Goal: Task Accomplishment & Management: Manage account settings

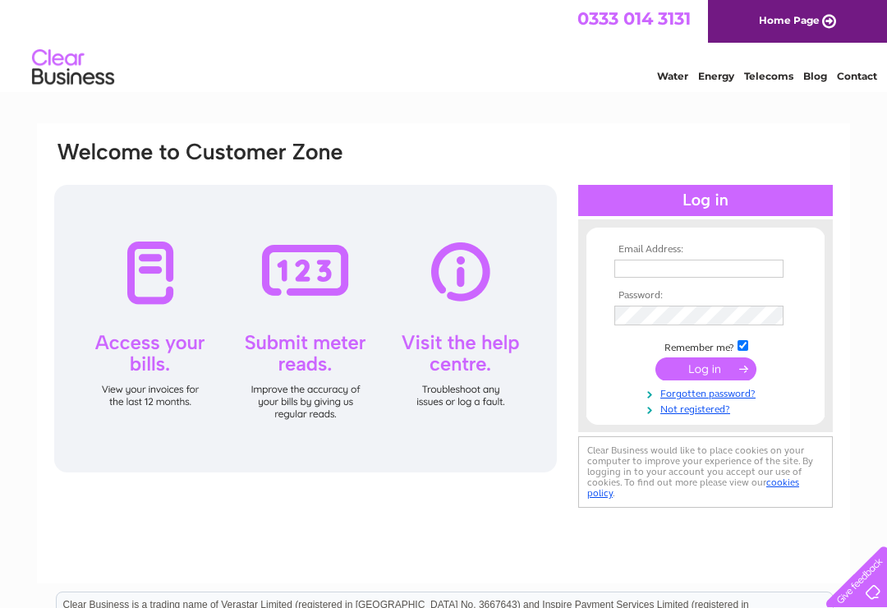
click at [647, 265] on input "text" at bounding box center [698, 269] width 169 height 18
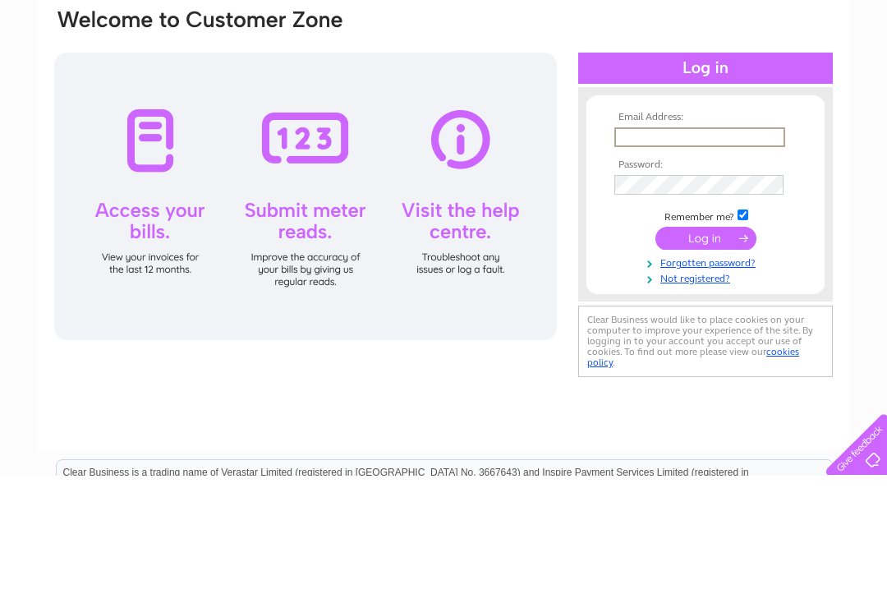
type input "G"
type input "gernantgarage@aol.com"
click at [706, 359] on input "submit" at bounding box center [706, 370] width 101 height 23
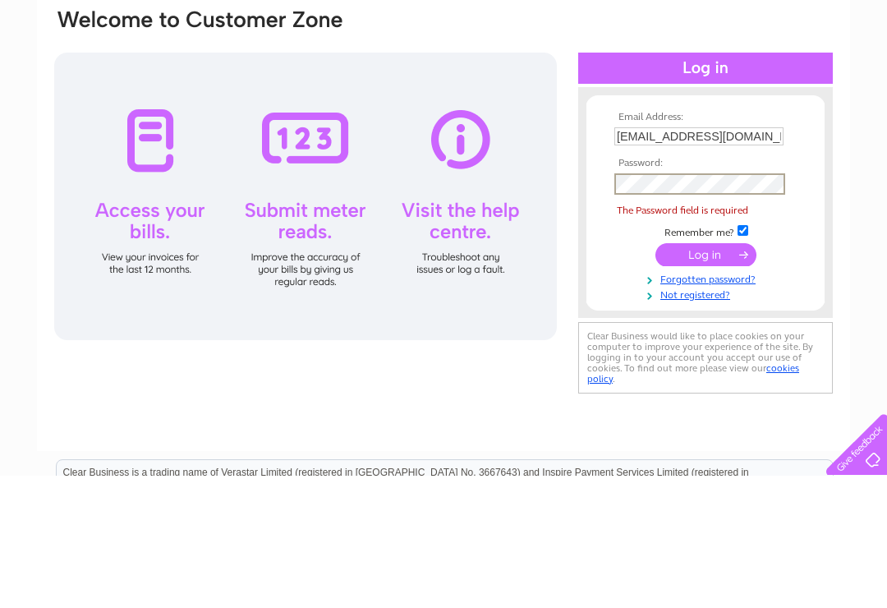
scroll to position [132, 0]
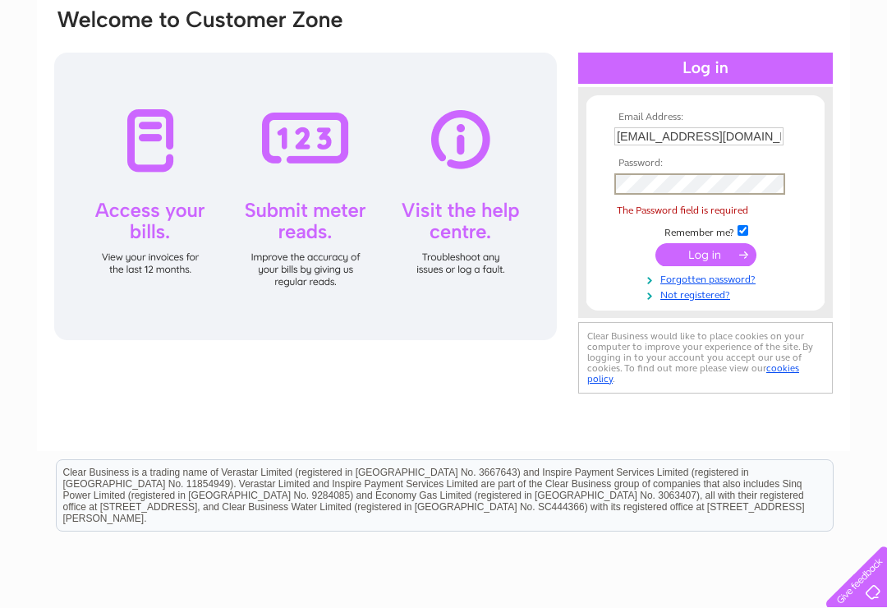
click at [731, 284] on link "Forgotten password?" at bounding box center [707, 278] width 186 height 16
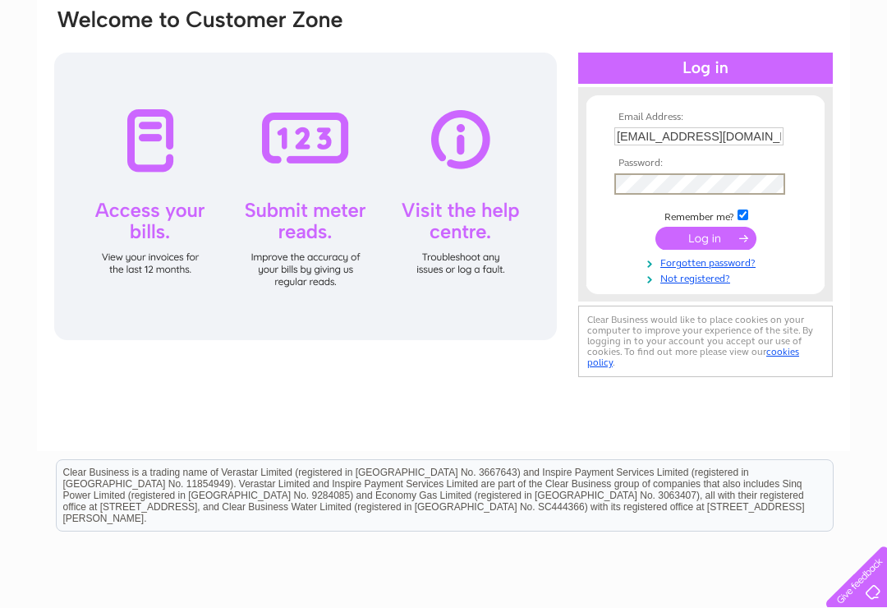
click at [696, 236] on input "submit" at bounding box center [706, 238] width 101 height 23
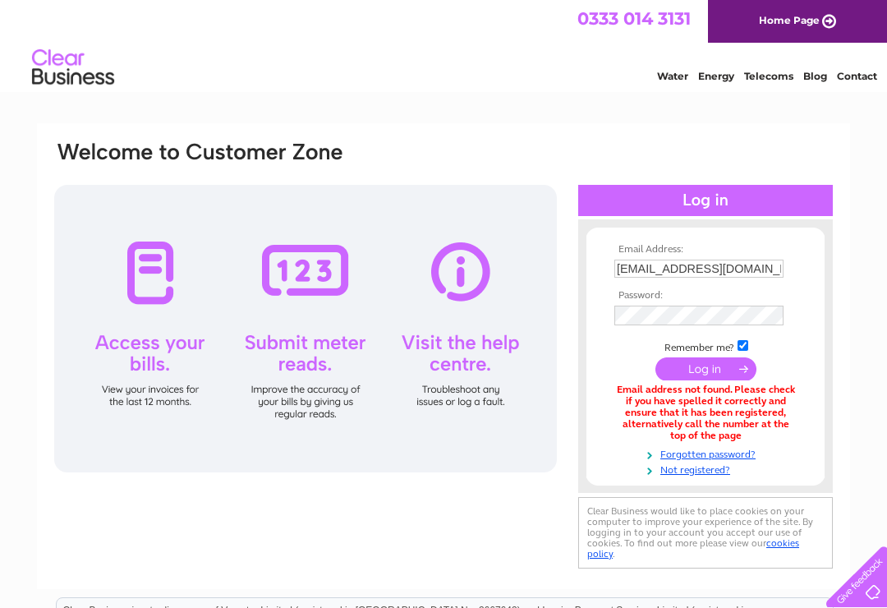
click at [741, 450] on link "Forgotten password?" at bounding box center [707, 453] width 186 height 16
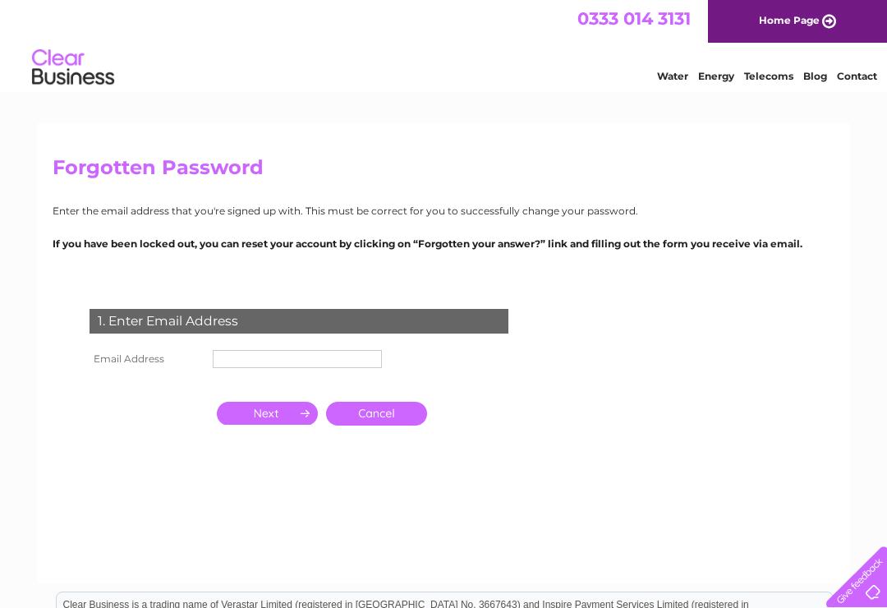
click at [261, 361] on input "text" at bounding box center [297, 359] width 169 height 18
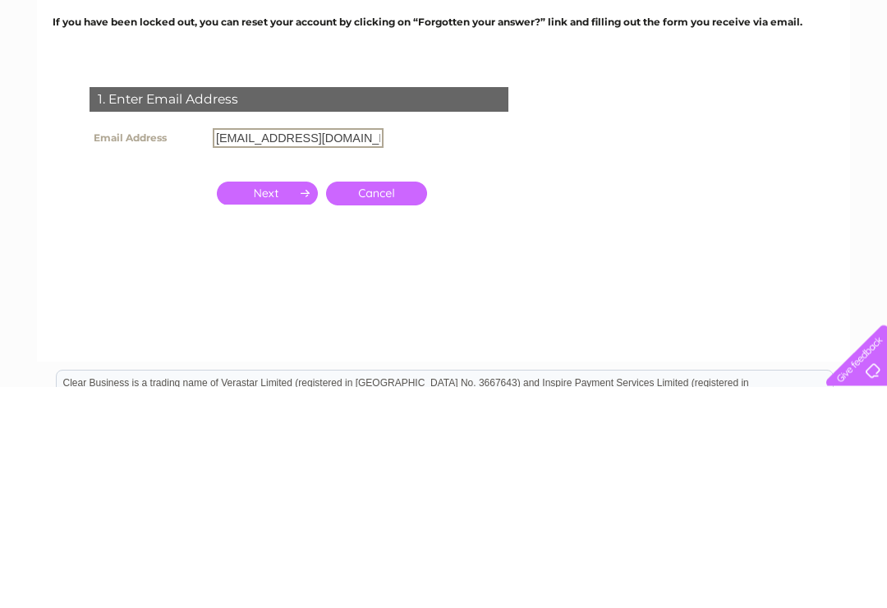
type input "[EMAIL_ADDRESS][DOMAIN_NAME]"
click at [283, 403] on input "button" at bounding box center [267, 414] width 101 height 23
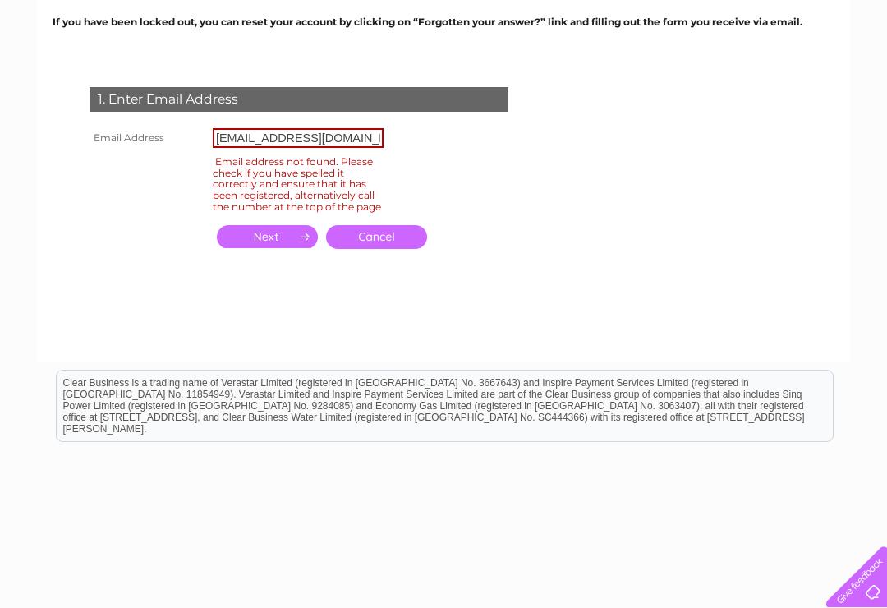
click at [405, 249] on link "Cancel" at bounding box center [376, 237] width 101 height 24
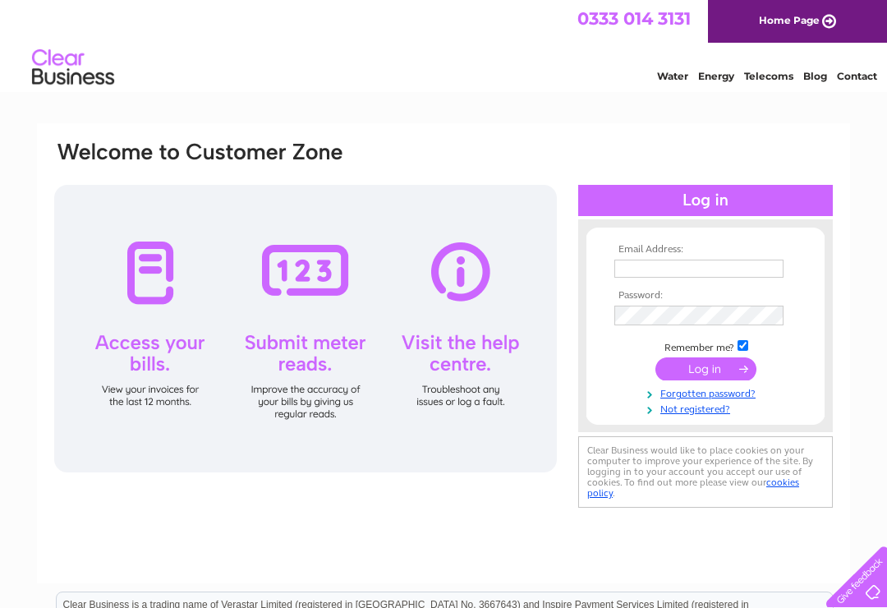
click at [641, 266] on input "text" at bounding box center [698, 269] width 169 height 18
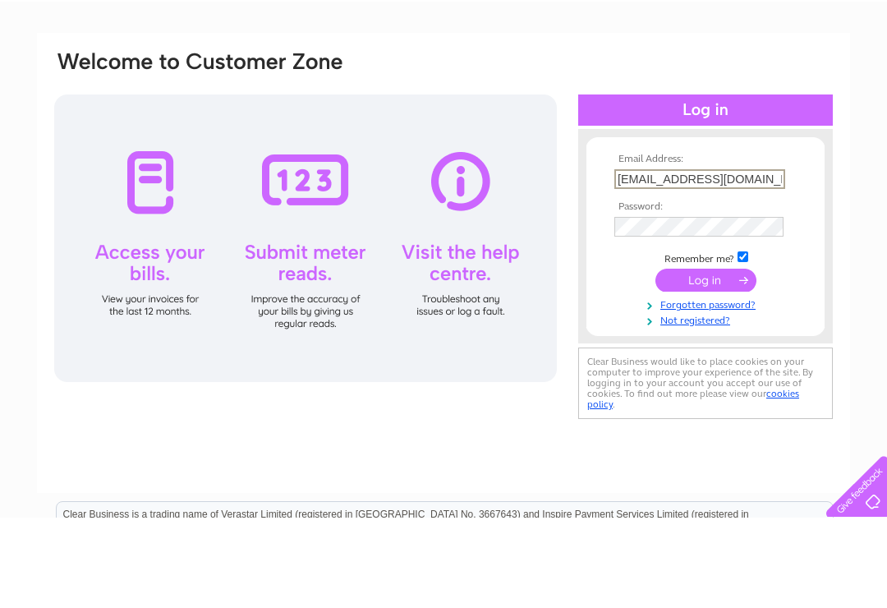
type input "[EMAIL_ADDRESS][DOMAIN_NAME]"
click at [698, 359] on input "submit" at bounding box center [706, 370] width 101 height 23
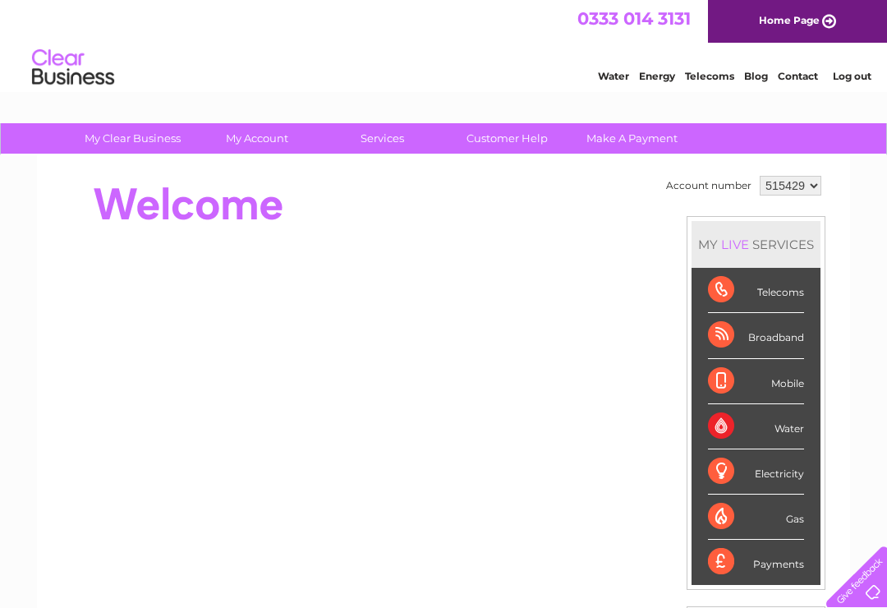
click at [699, 248] on div "MY LIVE SERVICES" at bounding box center [756, 244] width 129 height 47
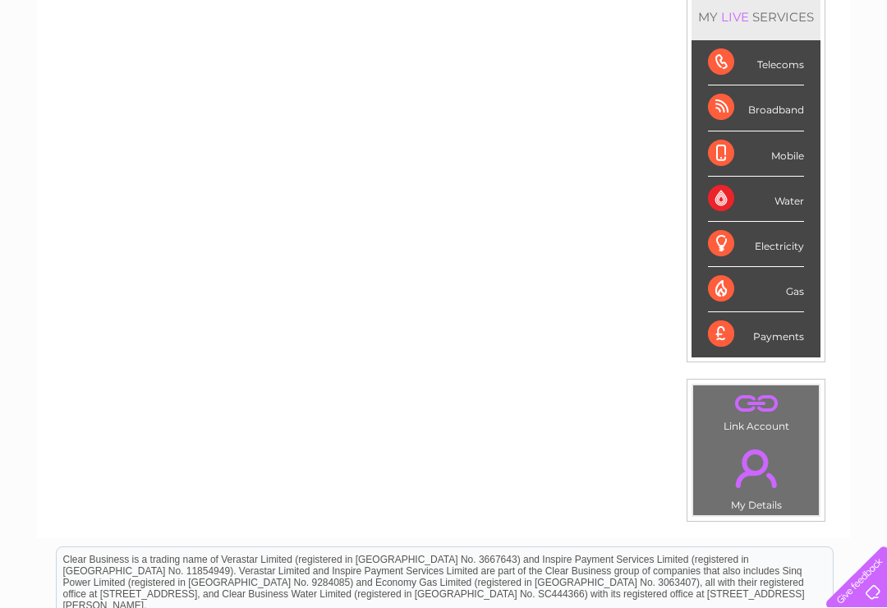
scroll to position [169, 0]
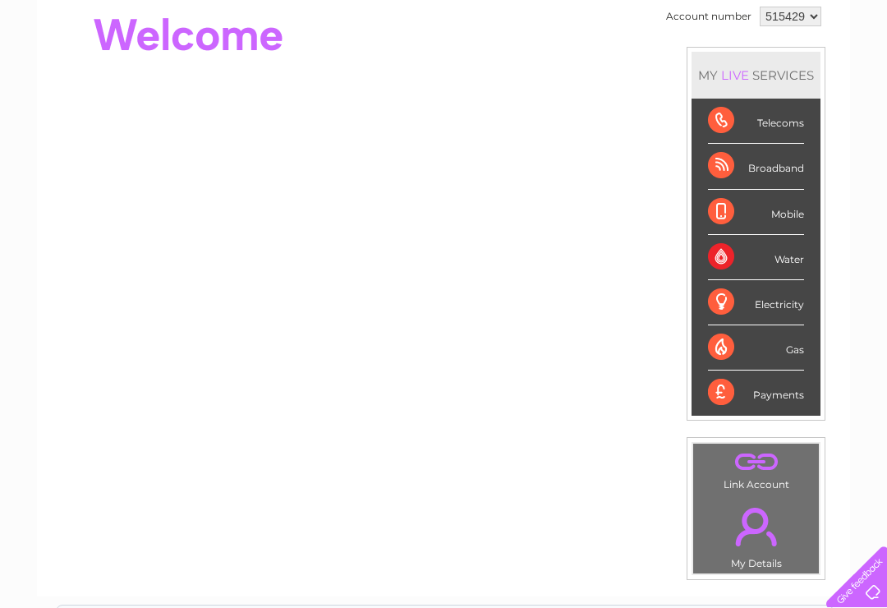
click at [779, 118] on div "Telecoms" at bounding box center [756, 121] width 96 height 45
click at [742, 170] on div "Broadband" at bounding box center [756, 166] width 96 height 45
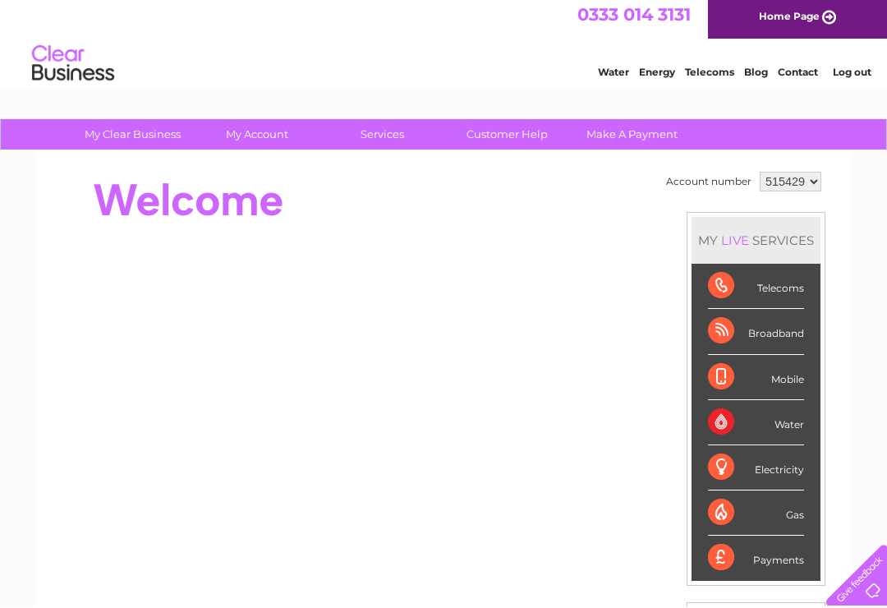
scroll to position [0, 0]
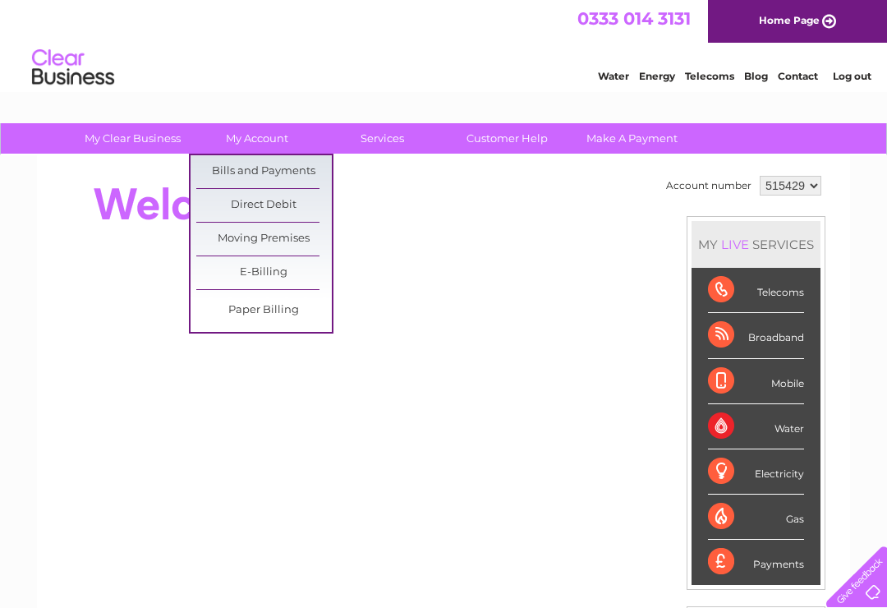
click at [284, 172] on link "Bills and Payments" at bounding box center [264, 171] width 136 height 33
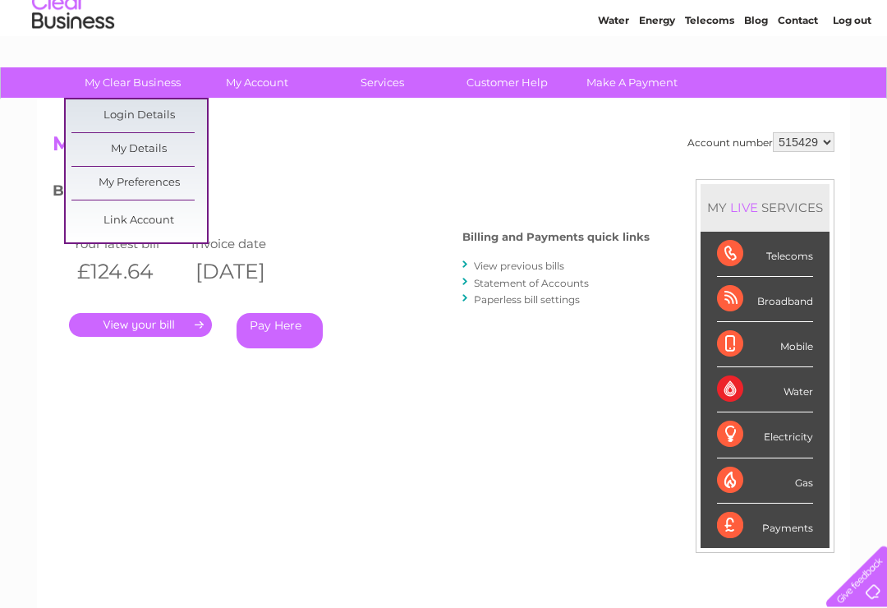
scroll to position [56, 0]
click at [780, 296] on div "Broadband" at bounding box center [765, 299] width 96 height 45
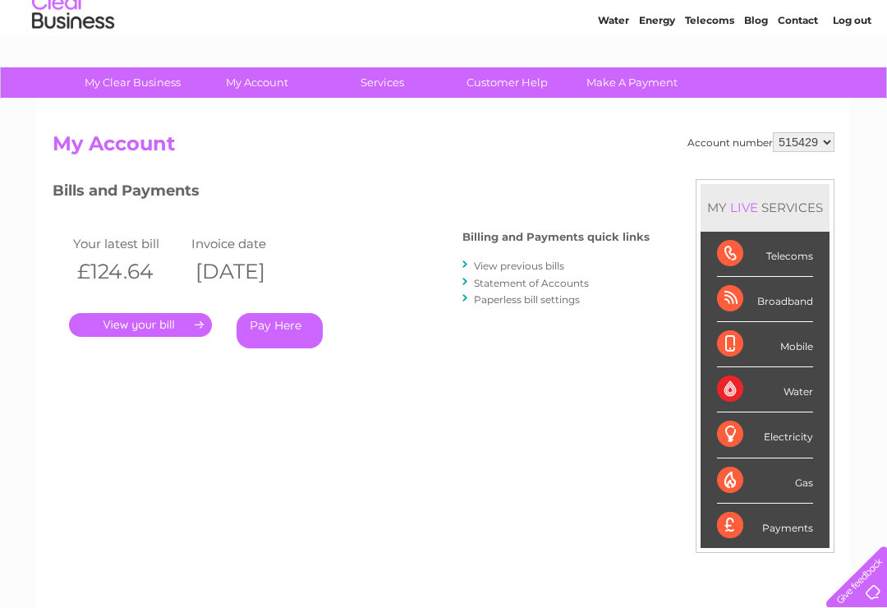
click at [749, 301] on div "Broadband" at bounding box center [765, 299] width 96 height 45
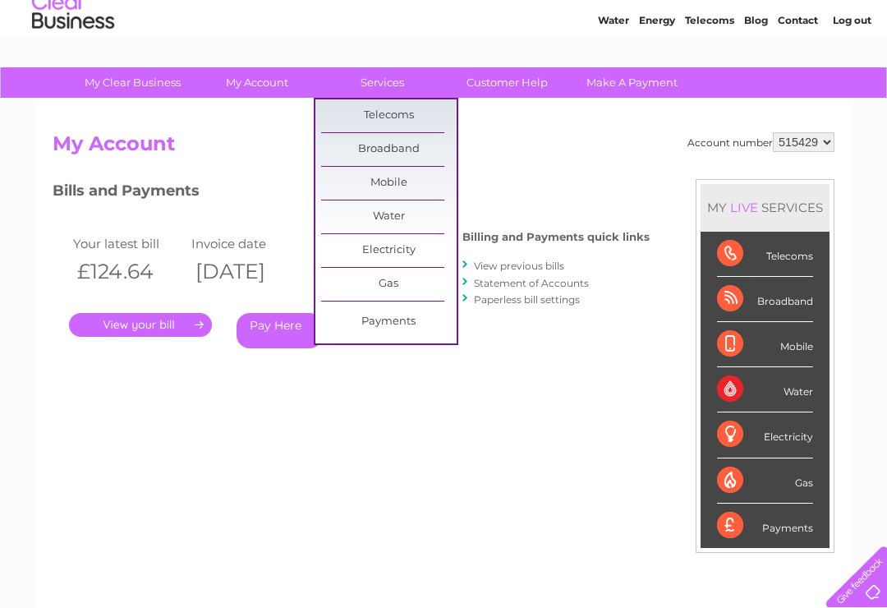
click at [405, 150] on link "Broadband" at bounding box center [389, 149] width 136 height 33
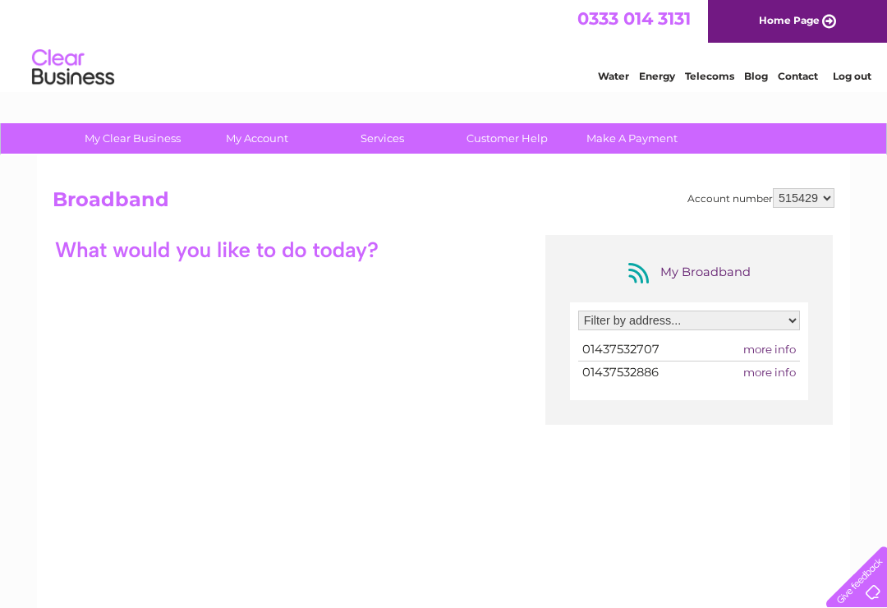
click at [771, 370] on span "more info" at bounding box center [769, 372] width 53 height 13
click at [641, 383] on td "01437532886" at bounding box center [643, 372] width 130 height 22
click at [761, 374] on span "more info" at bounding box center [769, 372] width 53 height 13
click at [766, 378] on span "more info" at bounding box center [769, 372] width 53 height 13
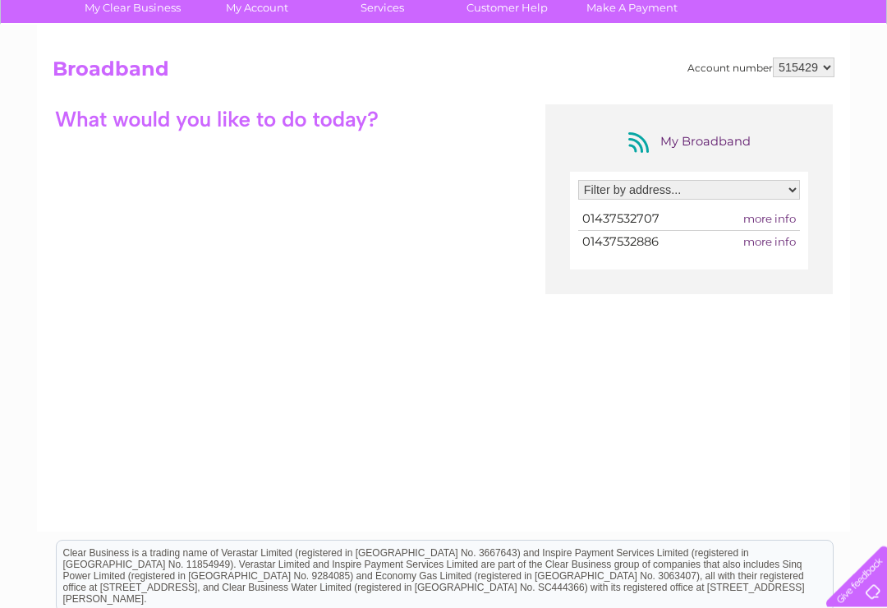
scroll to position [153, 0]
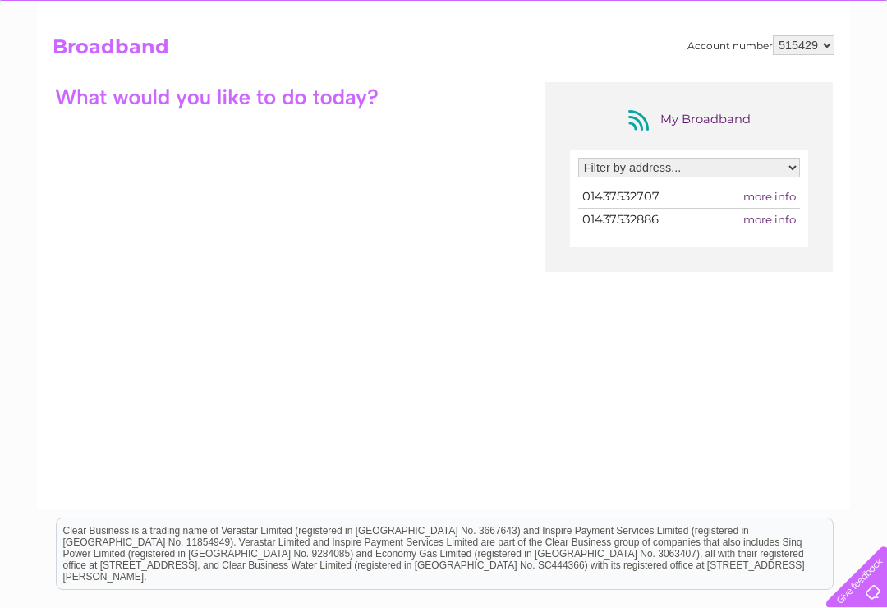
click at [775, 222] on span "more info" at bounding box center [769, 219] width 53 height 13
click at [774, 225] on span "more info" at bounding box center [769, 219] width 53 height 13
click at [773, 228] on td "more info" at bounding box center [754, 220] width 92 height 22
click at [784, 222] on span "more info" at bounding box center [769, 219] width 53 height 13
click at [798, 161] on select "Filter by address... Gernant Garage, Maenclochog, Clynderwen, Dyfed, SA66 7LB" at bounding box center [689, 168] width 222 height 20
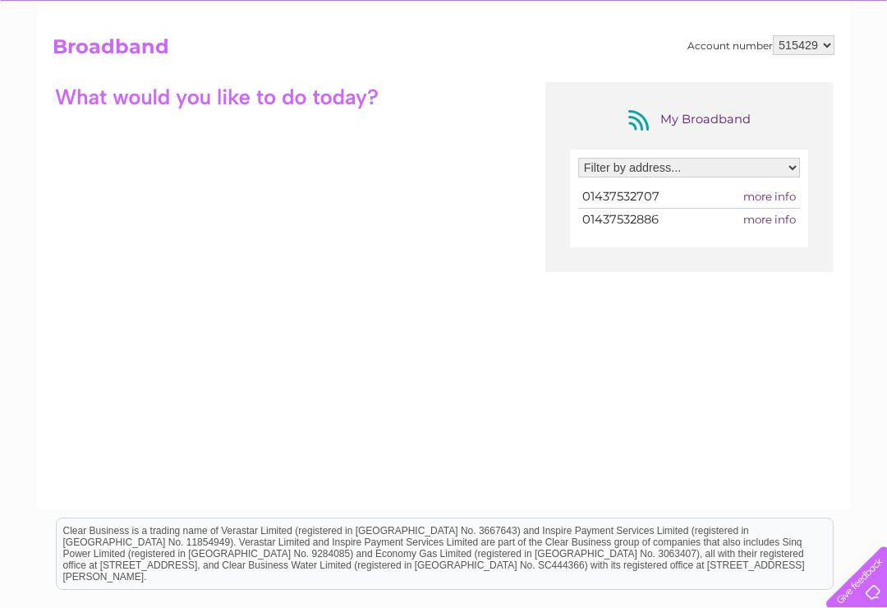
select select "1074731"
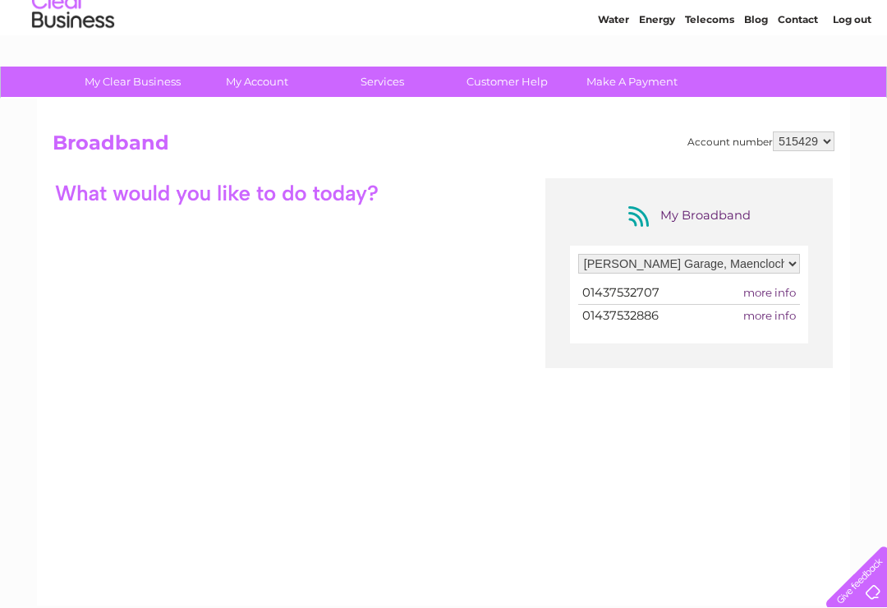
scroll to position [55, 0]
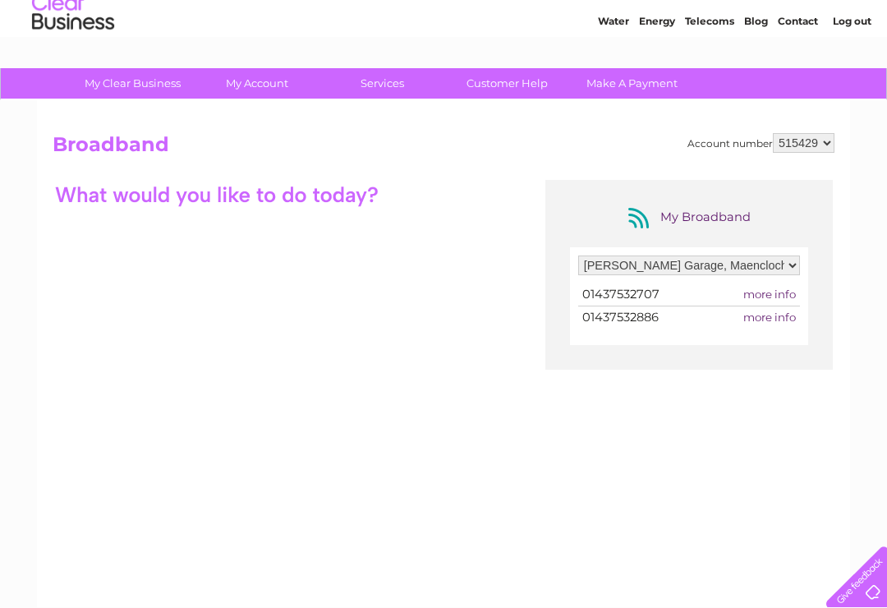
click at [628, 85] on link "Make A Payment" at bounding box center [632, 83] width 136 height 30
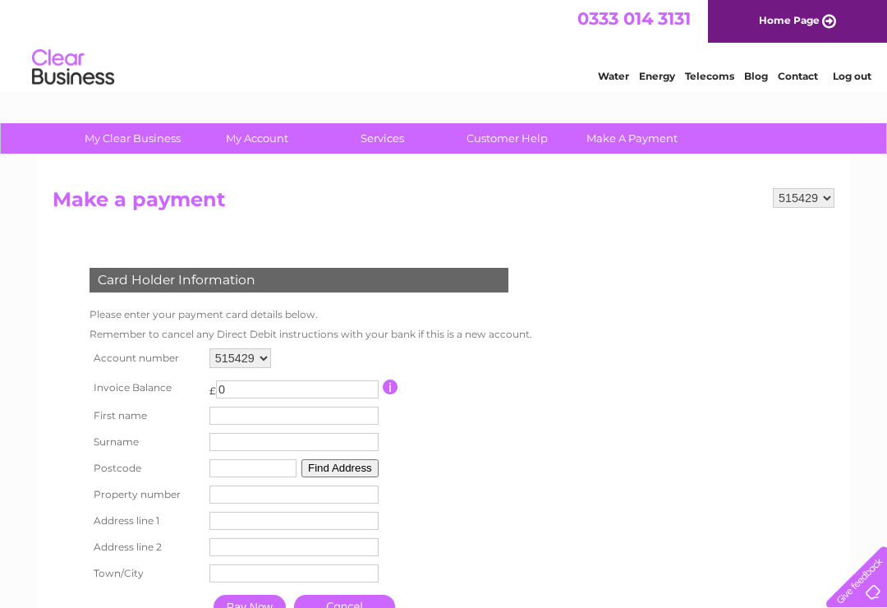
click at [718, 77] on link "Telecoms" at bounding box center [709, 76] width 49 height 12
click at [849, 81] on link "Log out" at bounding box center [852, 76] width 39 height 12
